Goal: Check status: Check status

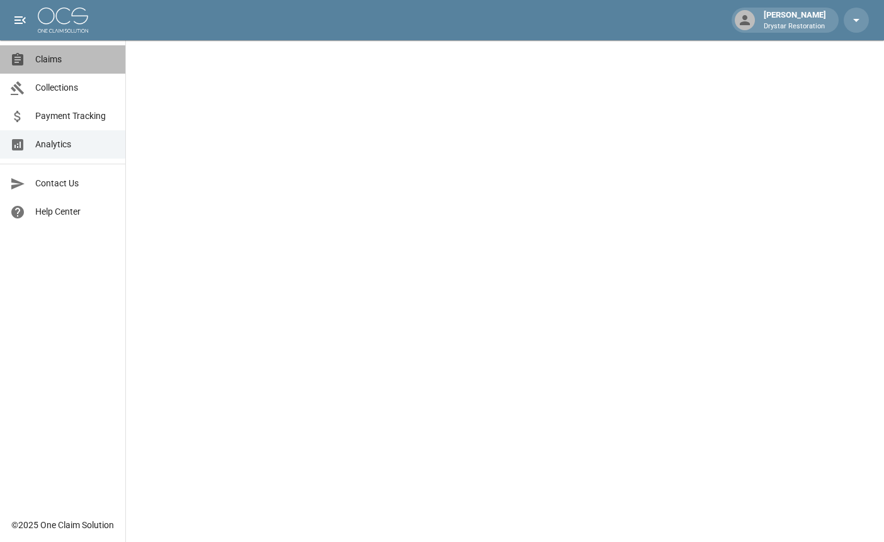
click at [62, 58] on span "Claims" at bounding box center [75, 59] width 80 height 13
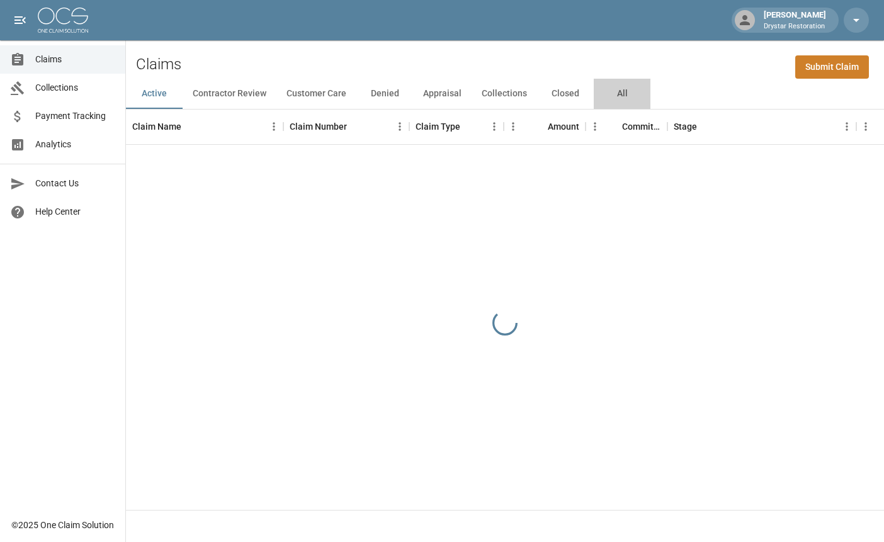
click at [627, 93] on button "All" at bounding box center [622, 94] width 57 height 30
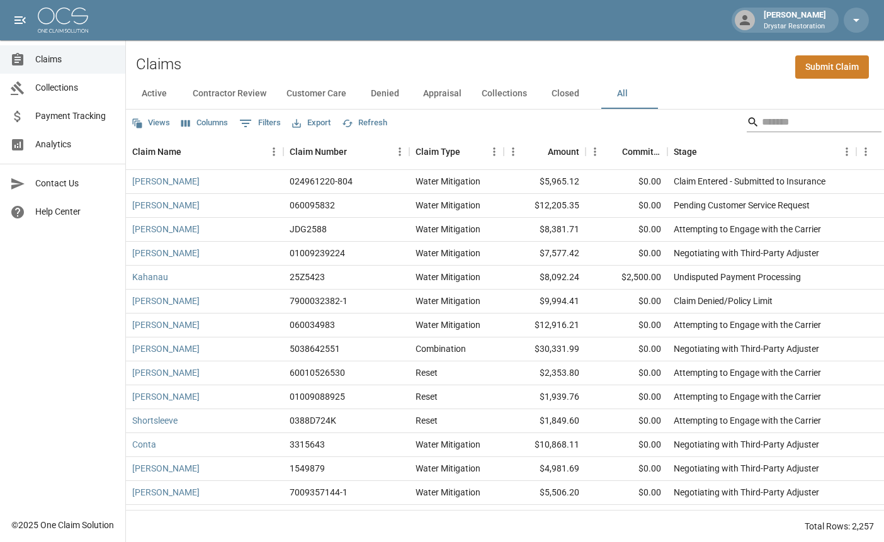
click at [765, 123] on input "Search" at bounding box center [812, 122] width 101 height 20
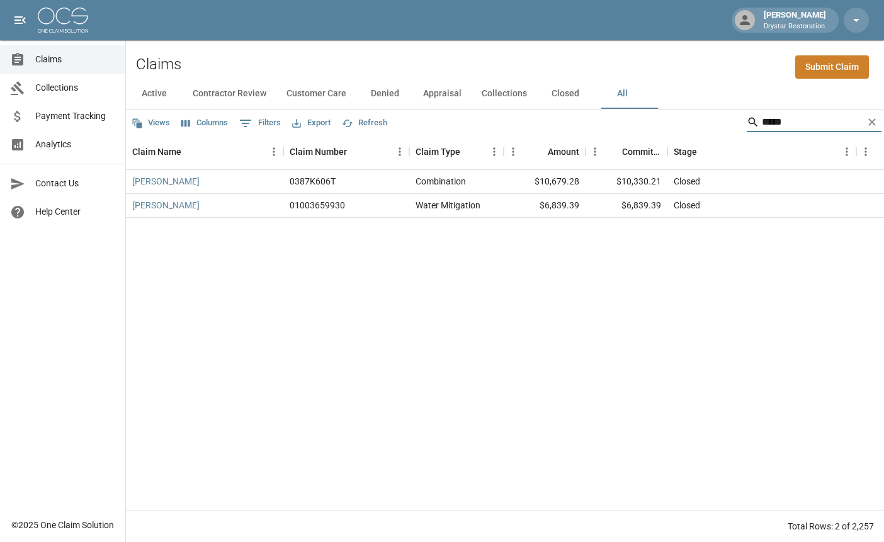
type input "*****"
click at [524, 289] on div "[PERSON_NAME] 0387K606T Combination $10,679.28 $10,330.21 Closed [DATE] 10:30 A…" at bounding box center [714, 340] width 1177 height 340
click at [626, 269] on div "[PERSON_NAME] 0387K606T Combination $10,679.28 $10,330.21 Closed [DATE] 10:30 A…" at bounding box center [714, 340] width 1177 height 340
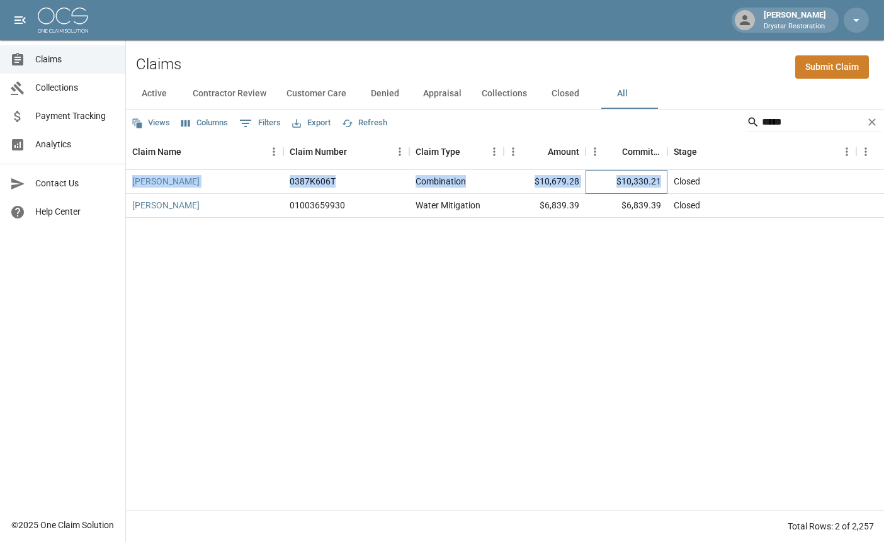
drag, startPoint x: 658, startPoint y: 183, endPoint x: 622, endPoint y: 250, distance: 75.8
click at [622, 250] on div "[PERSON_NAME] 0387K606T Combination $10,679.28 $10,330.21 Closed [DATE] 10:30 A…" at bounding box center [714, 340] width 1177 height 340
